Goal: Entertainment & Leisure: Consume media (video, audio)

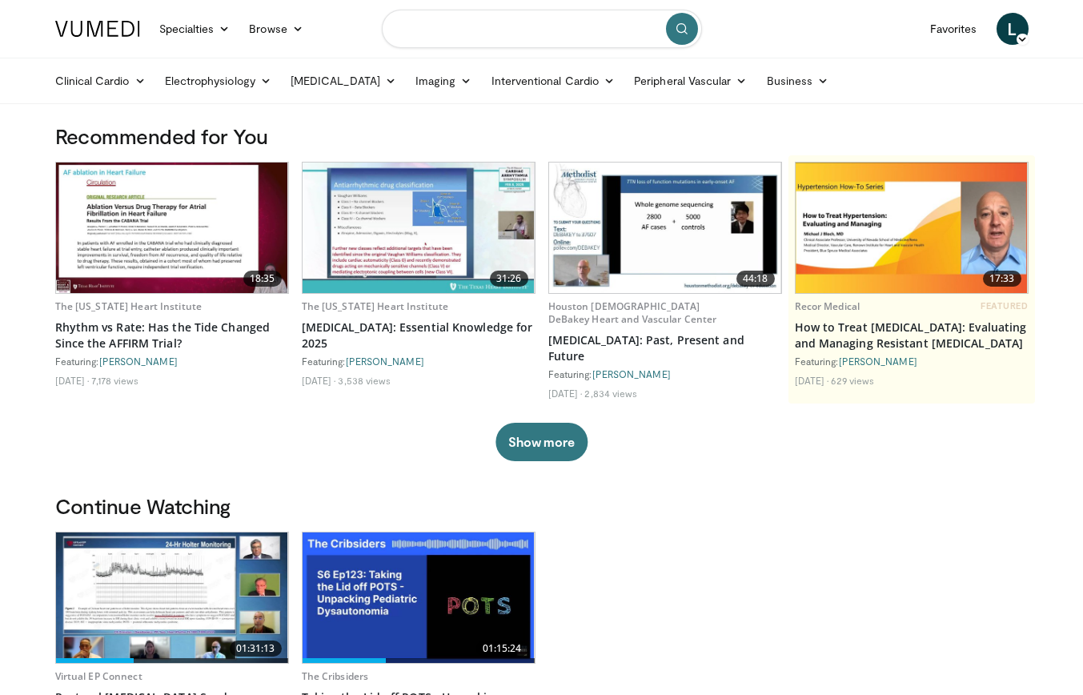
click at [479, 30] on input "Search topics, interventions" at bounding box center [542, 29] width 320 height 38
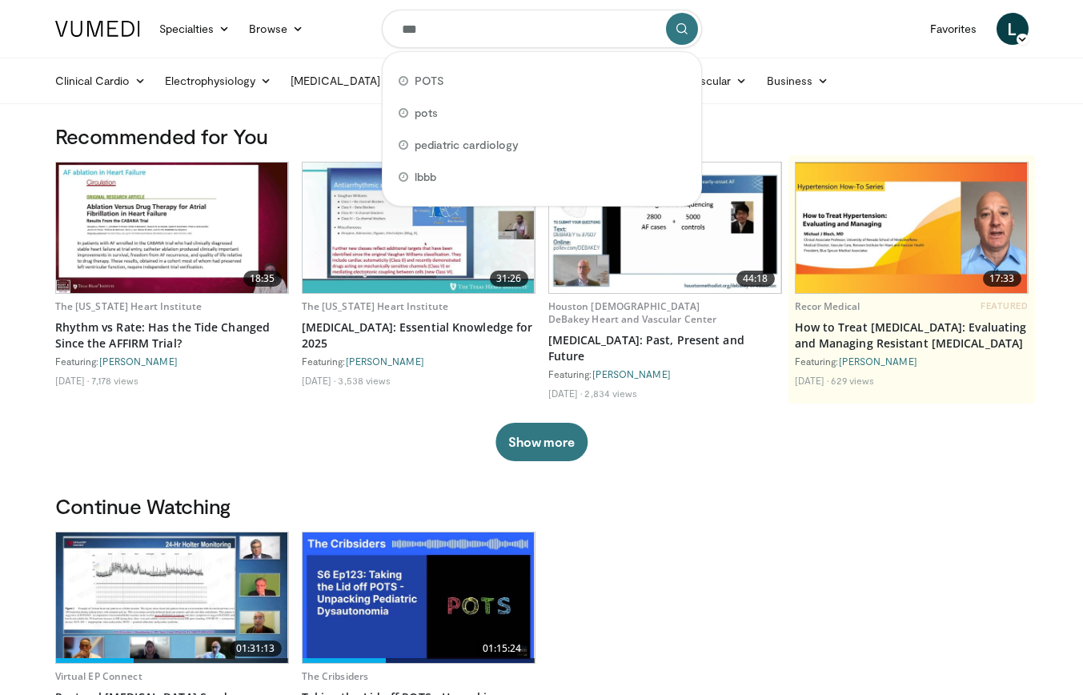
type input "****"
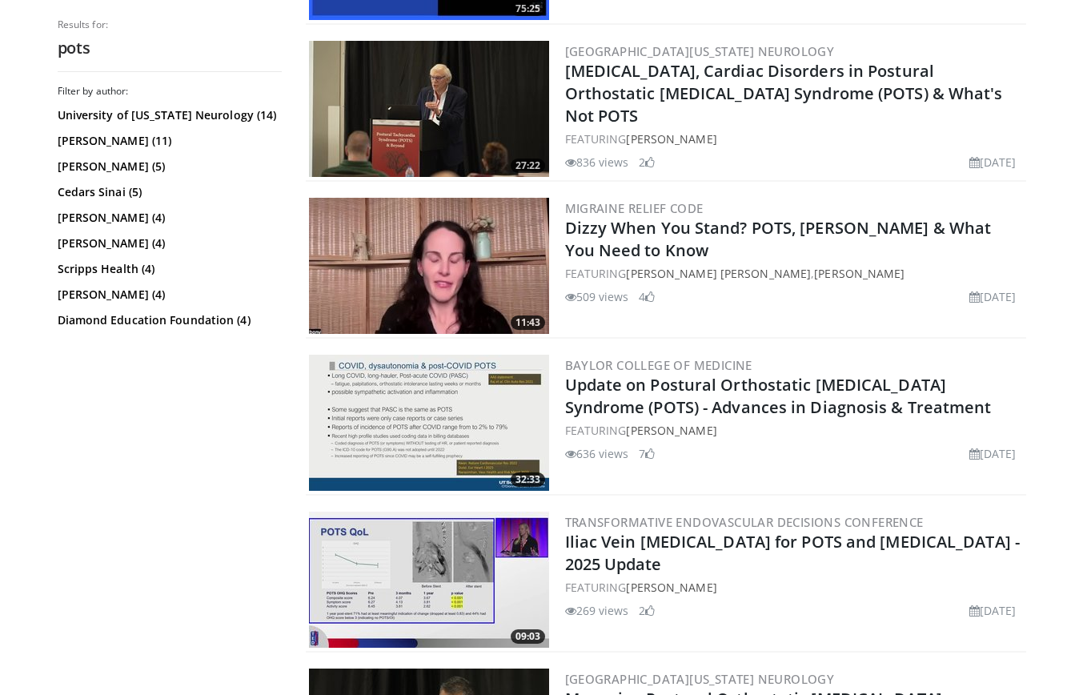
scroll to position [612, 0]
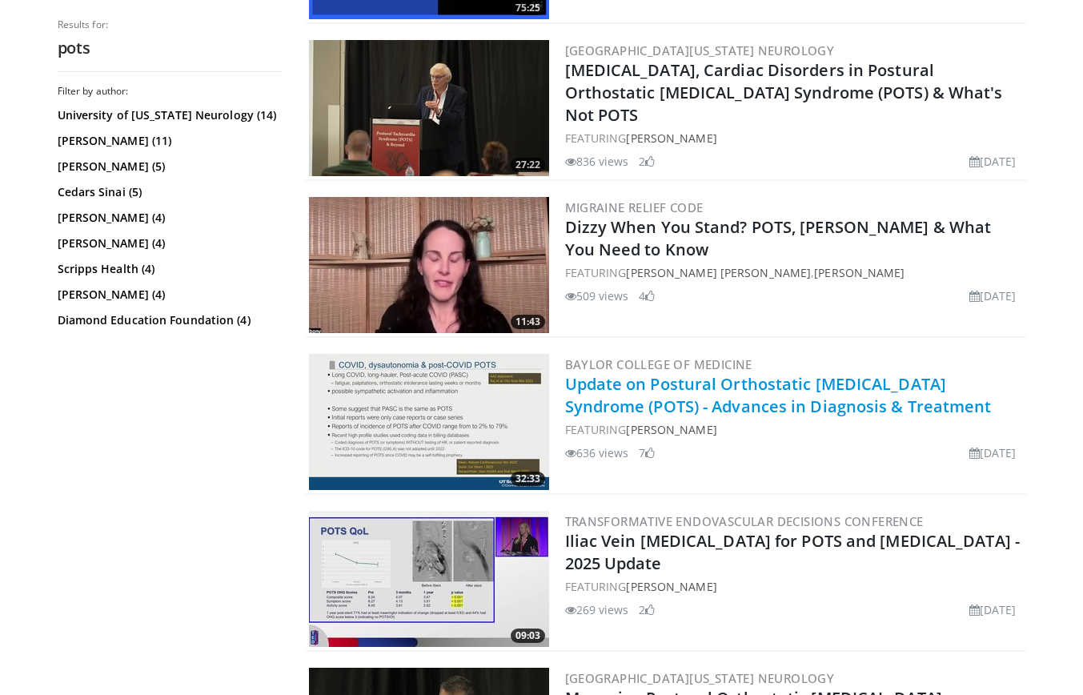
click at [646, 404] on link "Update on Postural Orthostatic [MEDICAL_DATA] Syndrome (POTS) - Advances in Dia…" at bounding box center [778, 395] width 427 height 44
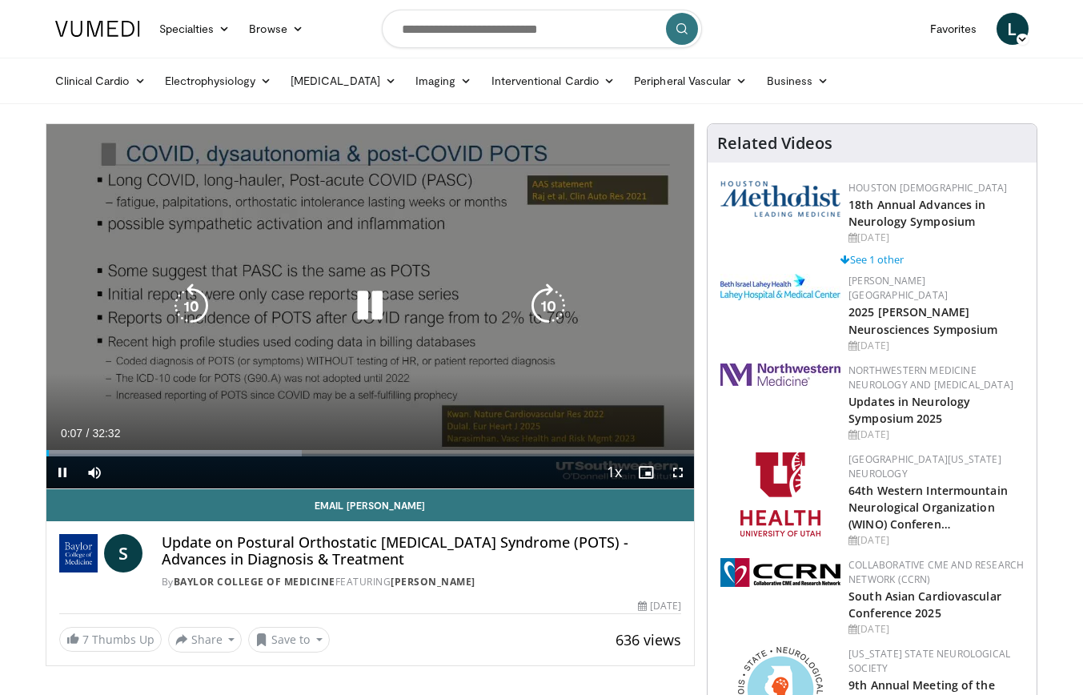
click at [555, 295] on icon "Video Player" at bounding box center [548, 305] width 45 height 45
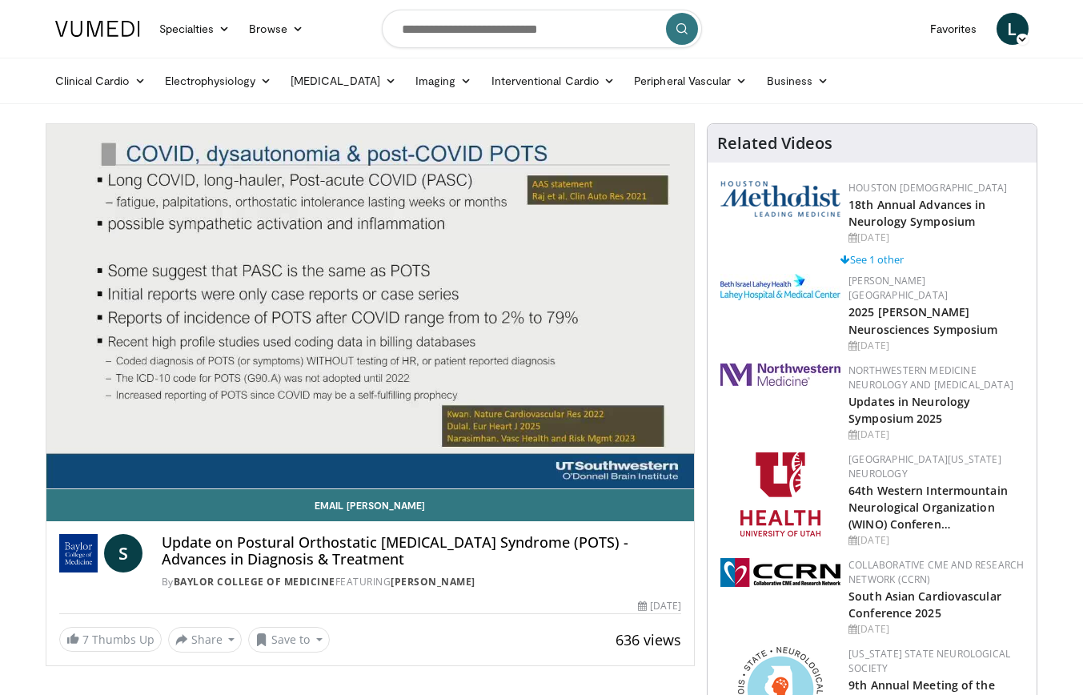
click at [455, 340] on div "10 seconds Tap to unmute" at bounding box center [370, 306] width 648 height 364
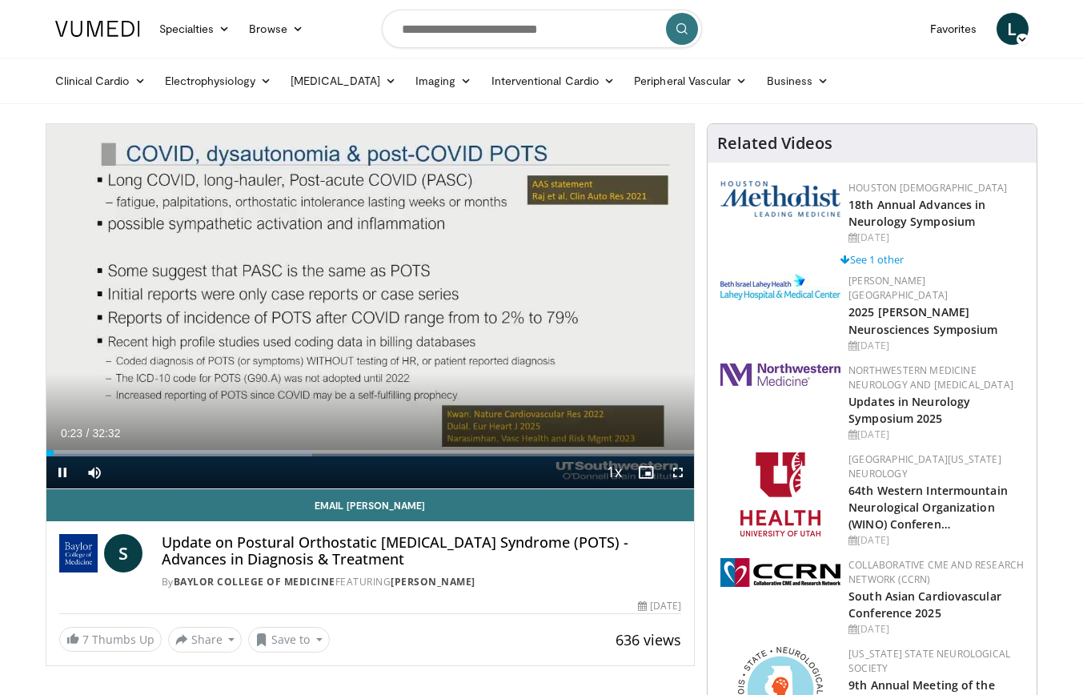
click at [516, 361] on div "10 seconds Tap to unmute" at bounding box center [370, 306] width 648 height 364
click at [515, 287] on div "10 seconds Tap to unmute" at bounding box center [370, 306] width 648 height 364
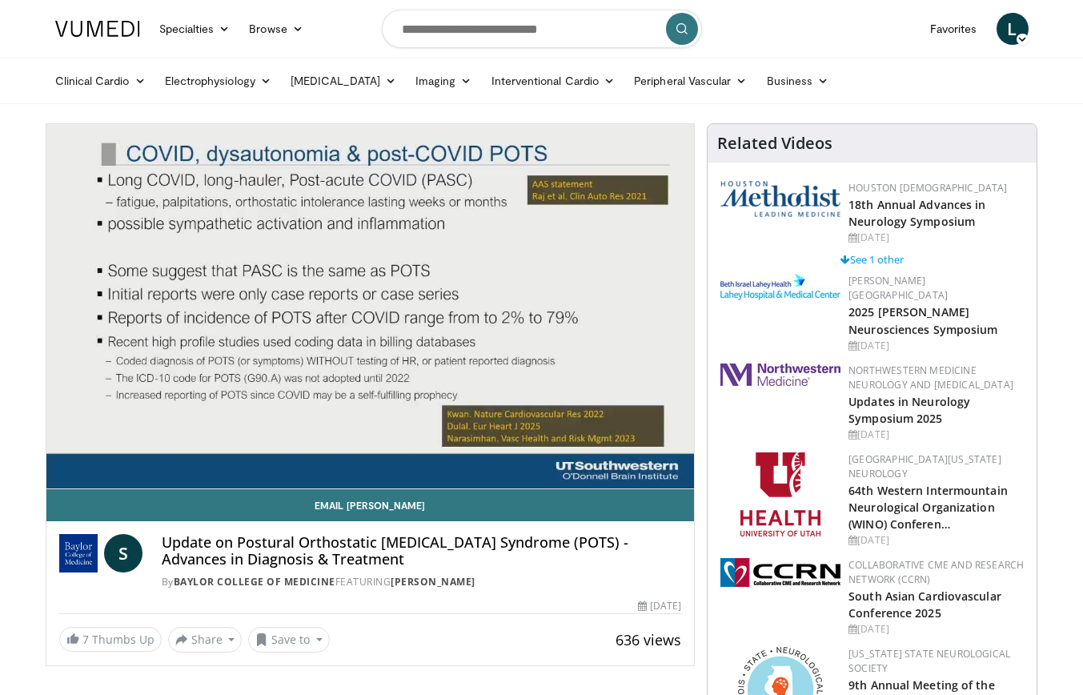
click at [520, 335] on div "10 seconds Tap to unmute" at bounding box center [370, 306] width 648 height 364
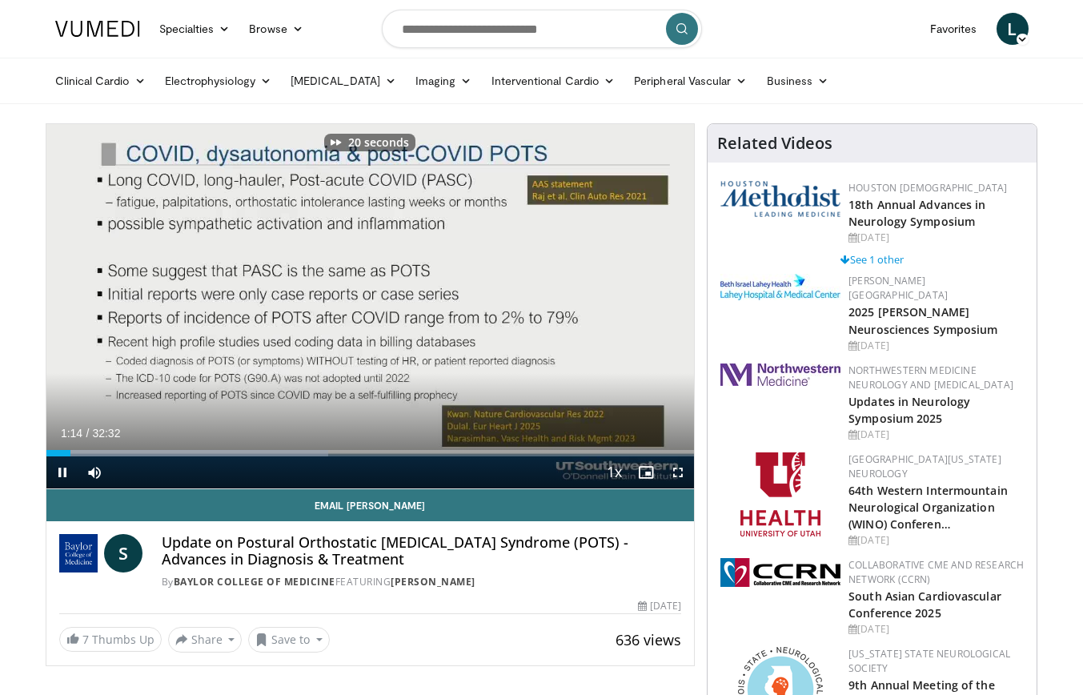
click at [399, 387] on div "20 seconds Tap to unmute" at bounding box center [370, 306] width 648 height 364
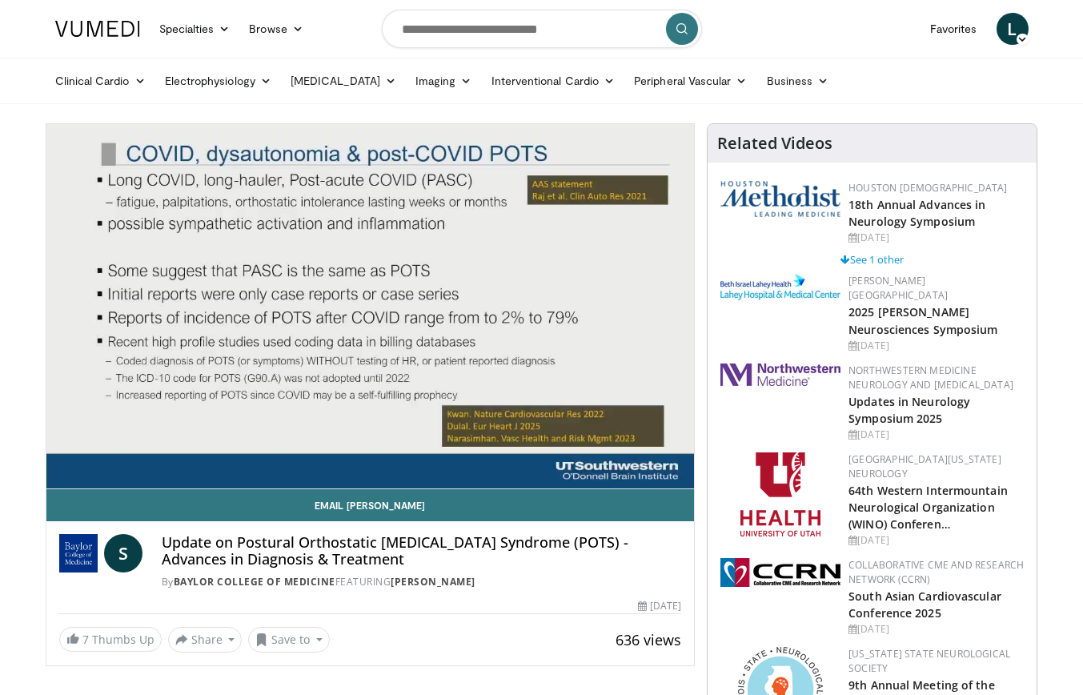
click at [490, 330] on div "20 seconds Tap to unmute" at bounding box center [370, 306] width 648 height 364
click at [463, 308] on div "20 seconds Tap to unmute" at bounding box center [370, 306] width 648 height 364
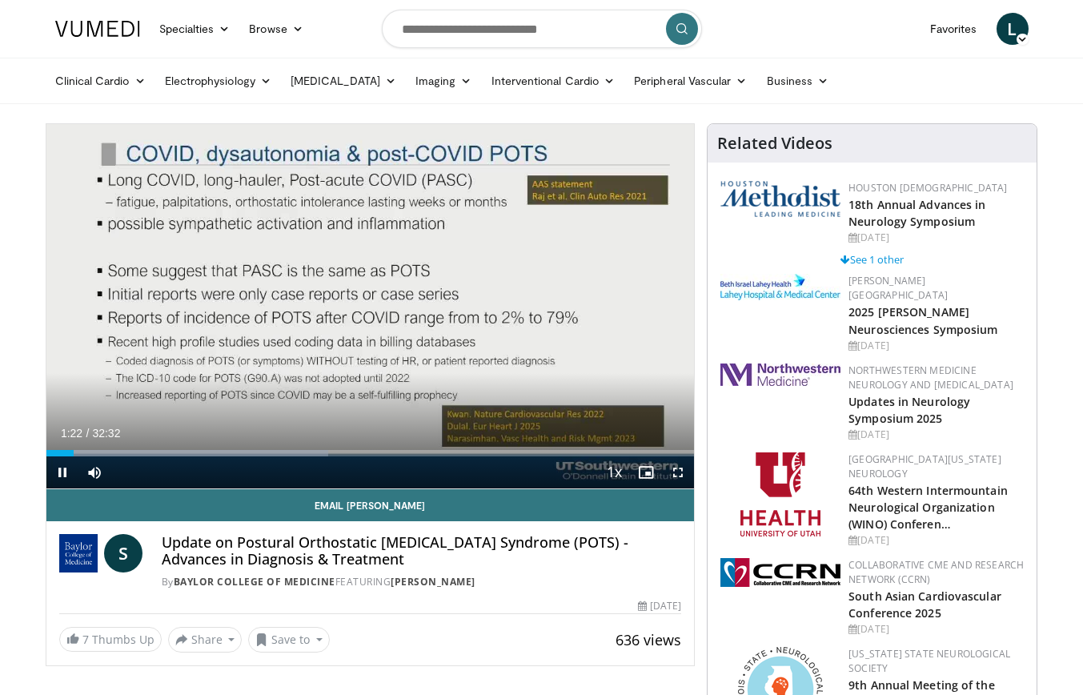
click at [459, 325] on div "20 seconds Tap to unmute" at bounding box center [370, 306] width 648 height 364
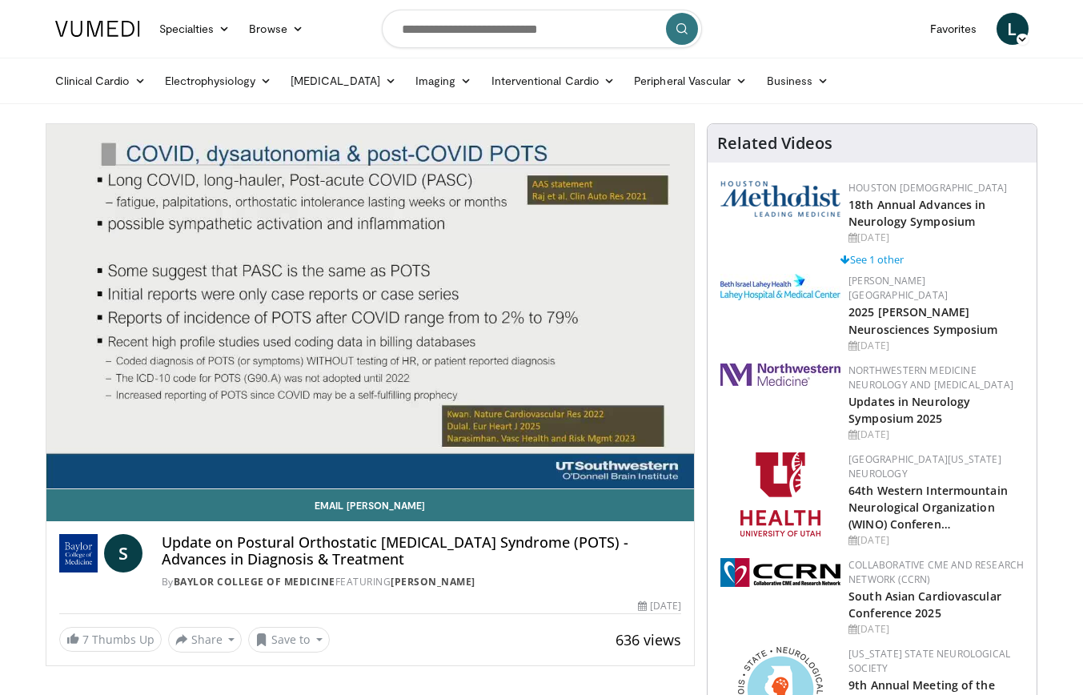
click at [479, 285] on div "20 seconds Tap to unmute" at bounding box center [370, 306] width 648 height 364
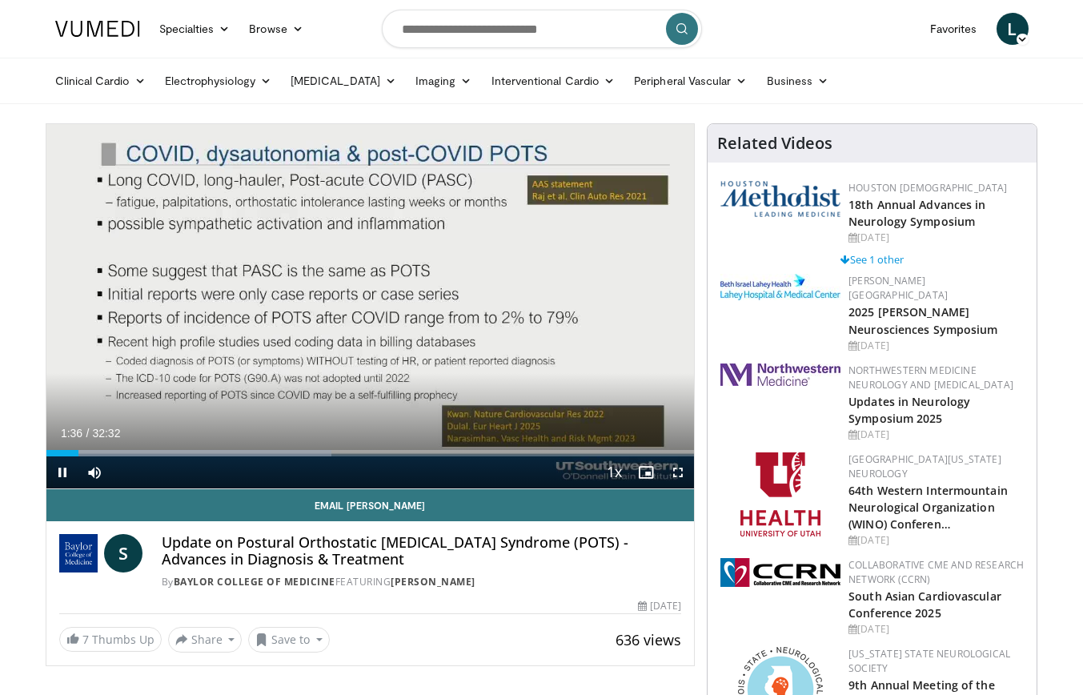
click at [307, 299] on div "10 seconds Tap to unmute" at bounding box center [370, 306] width 648 height 364
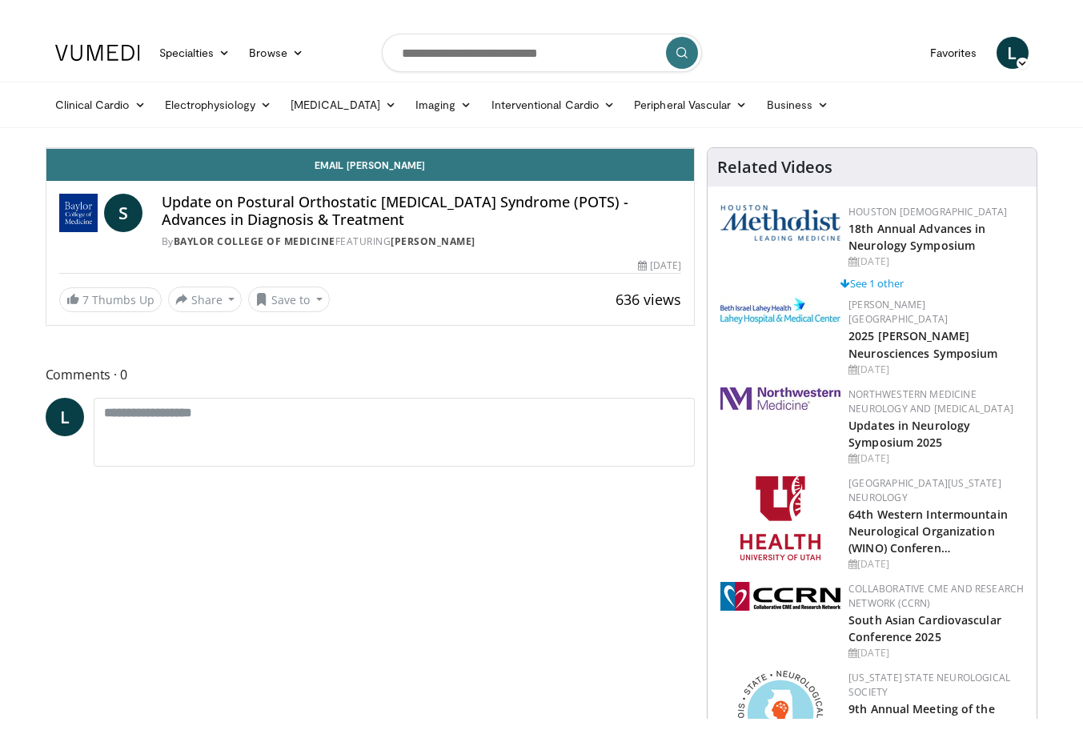
scroll to position [8, 0]
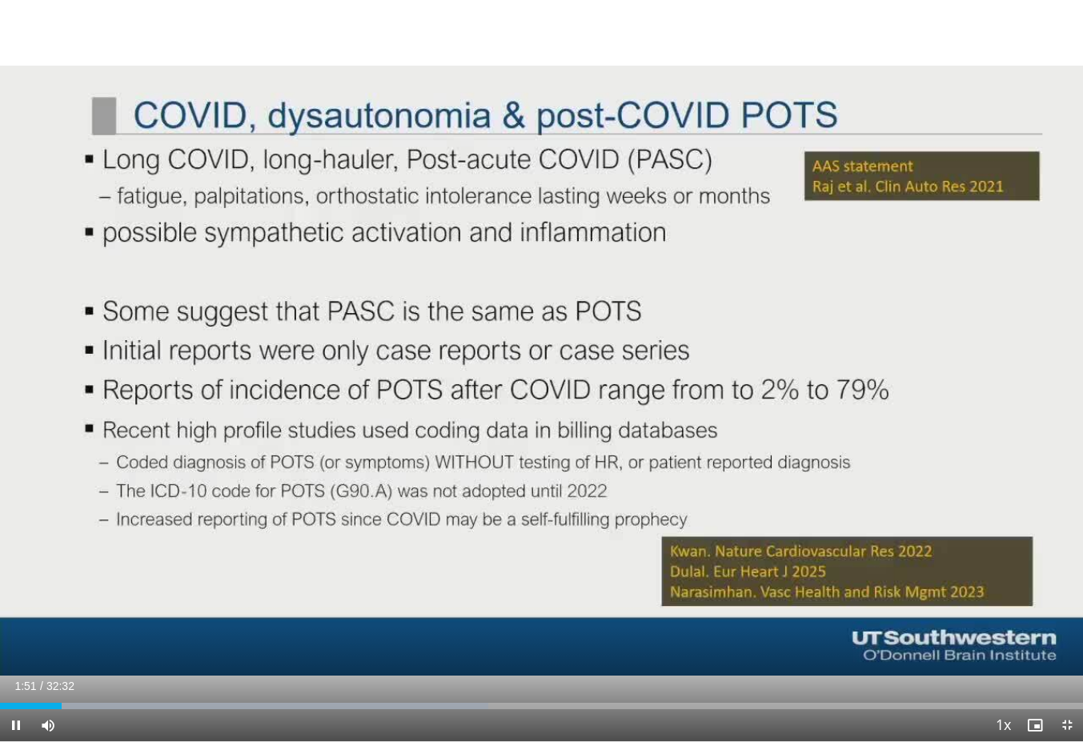
click at [65, 694] on div "Progress Bar" at bounding box center [262, 706] width 452 height 6
click at [423, 0] on div "10 seconds Tap to unmute" at bounding box center [541, 370] width 1083 height 741
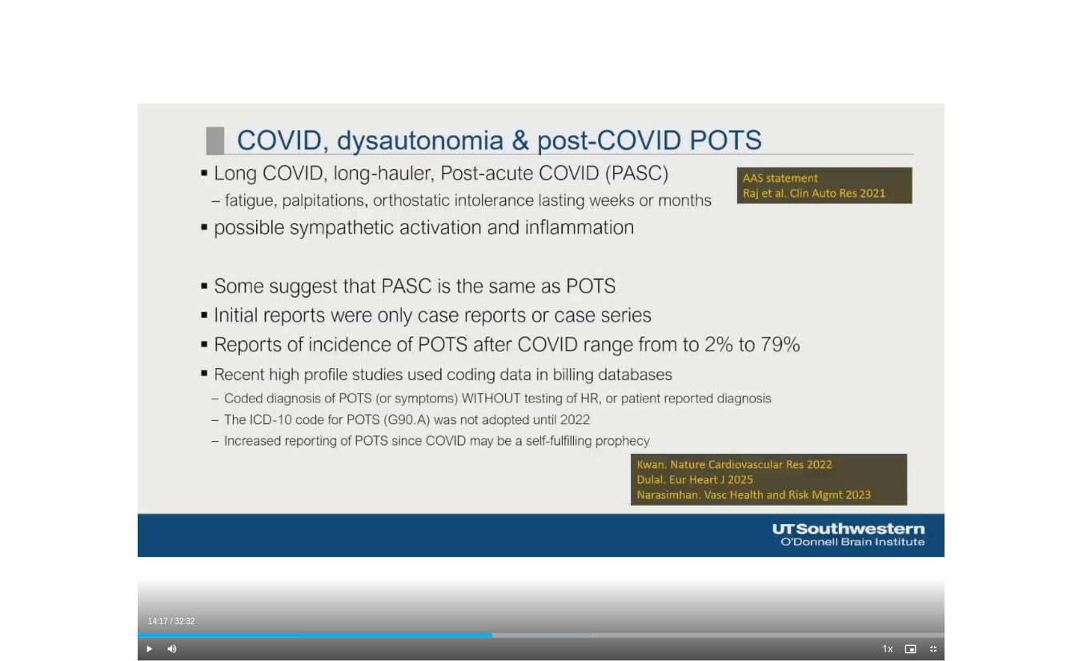
scroll to position [0, 0]
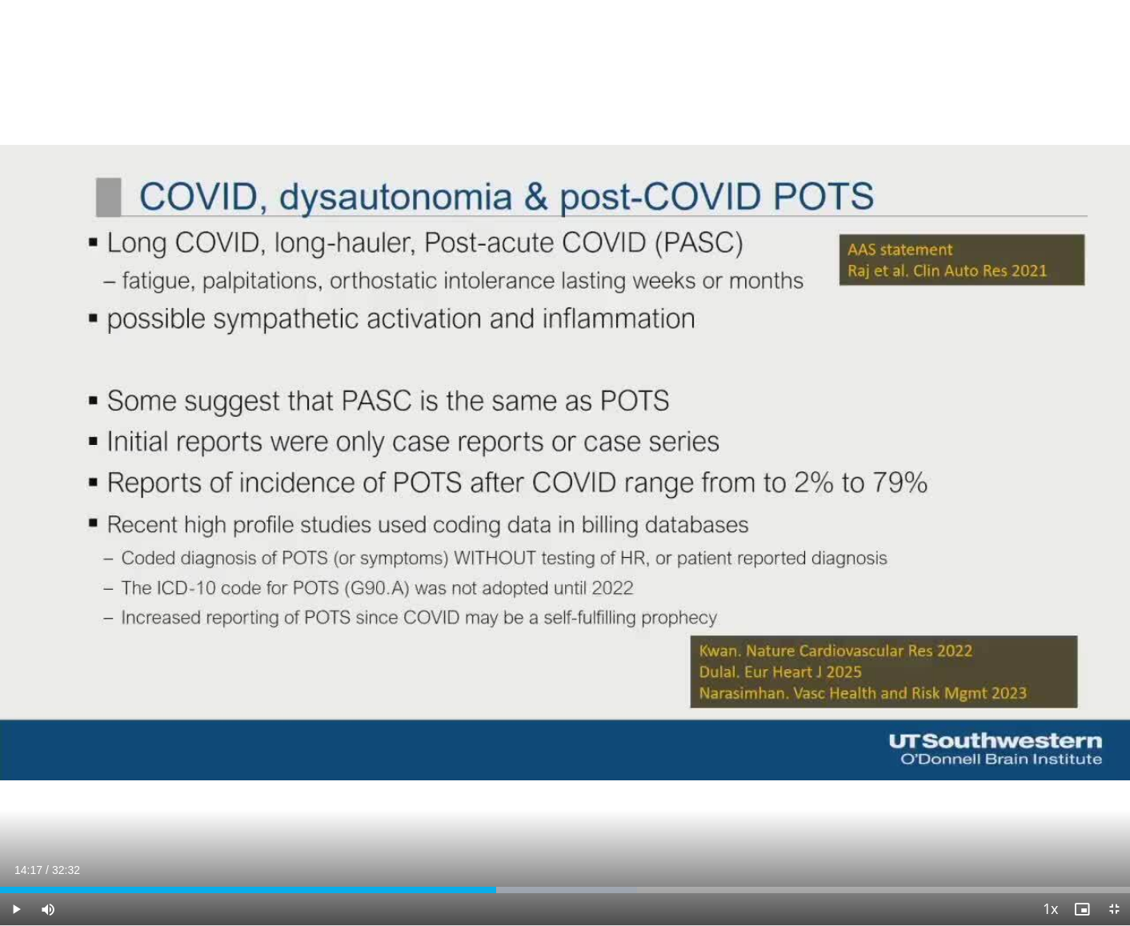
drag, startPoint x: 423, startPoint y: 0, endPoint x: -1, endPoint y: -1, distance: 423.4
click at [0, 0] on html "Specialties Adult & Family Medicine Allergy, [MEDICAL_DATA], Immunology Anesthe…" at bounding box center [565, 463] width 1130 height 926
